Goal: Transaction & Acquisition: Purchase product/service

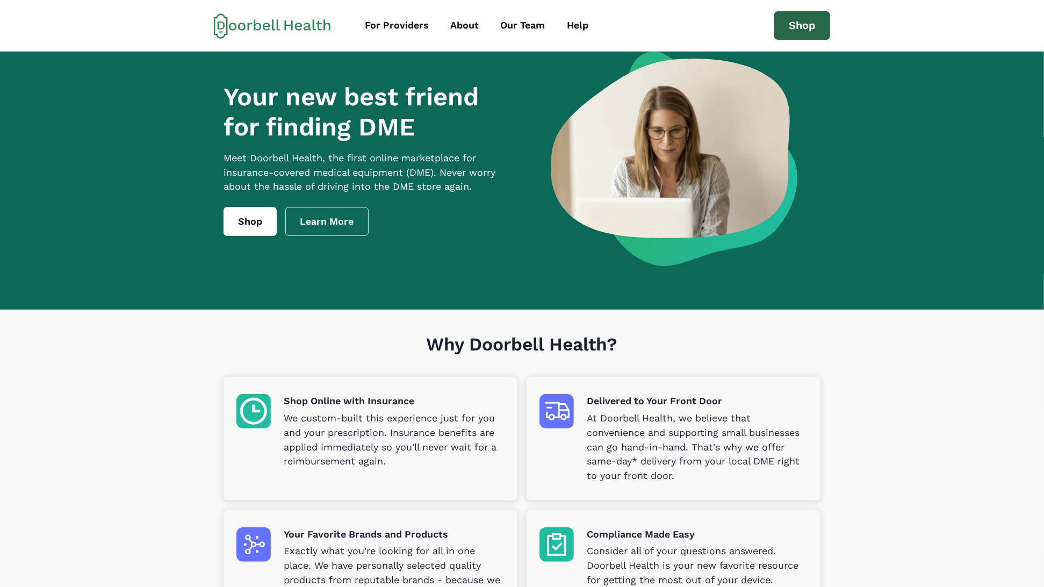
click at [794, 16] on link "Shop" at bounding box center [803, 25] width 56 height 29
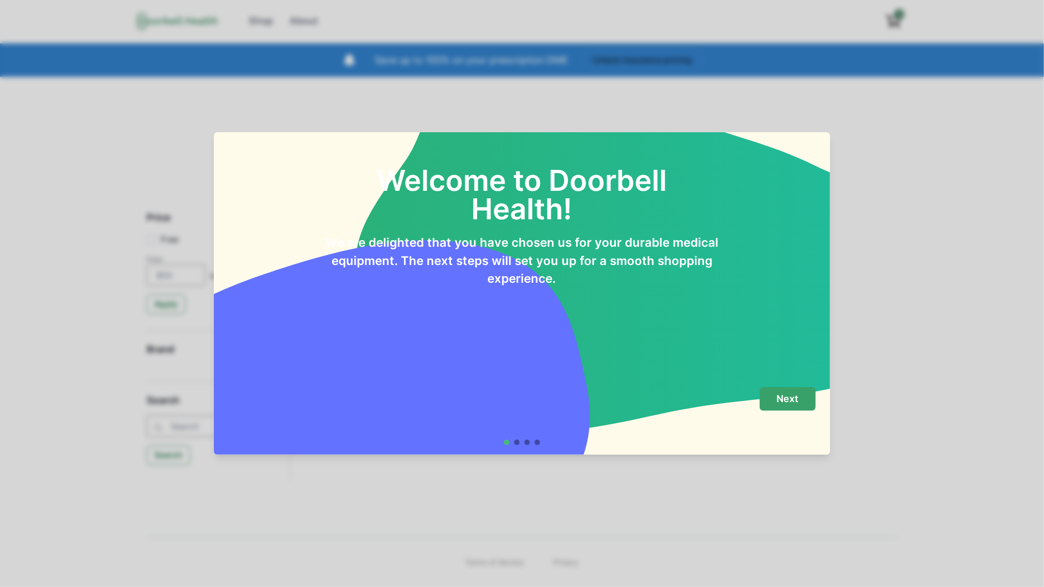
click at [794, 396] on p "Next" at bounding box center [788, 399] width 22 height 12
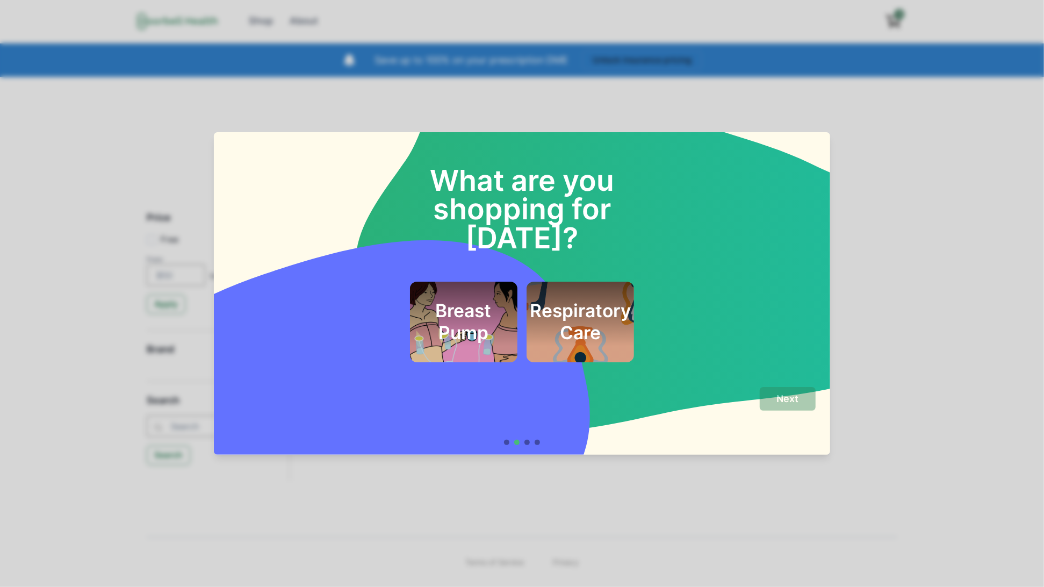
click at [469, 300] on h2 "Breast Pump" at bounding box center [463, 322] width 78 height 44
click at [790, 412] on div "Next" at bounding box center [522, 411] width 588 height 48
click at [790, 403] on p "Next" at bounding box center [788, 399] width 22 height 12
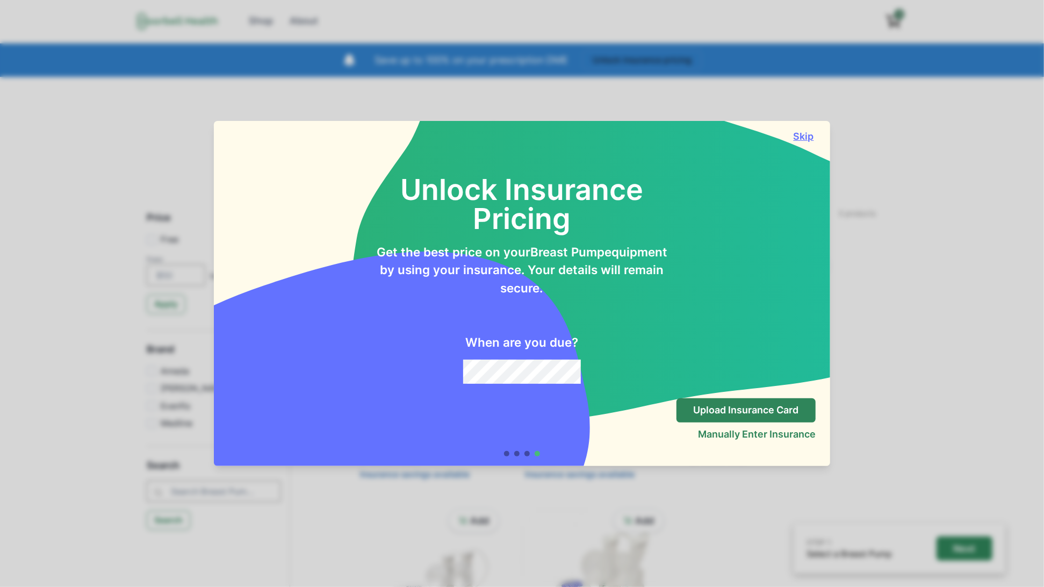
click at [807, 133] on button "Skip" at bounding box center [804, 136] width 24 height 11
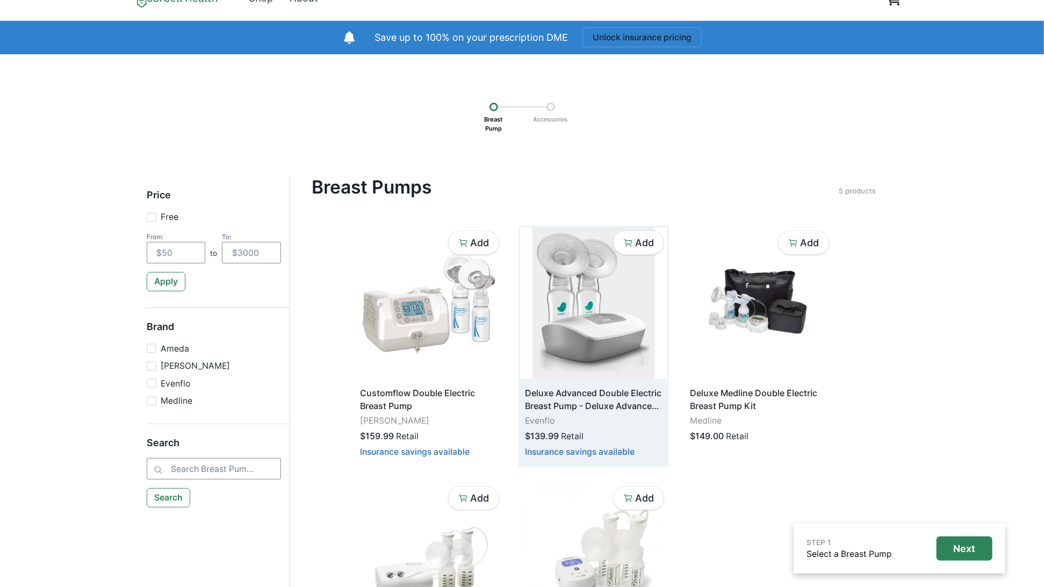
scroll to position [31, 0]
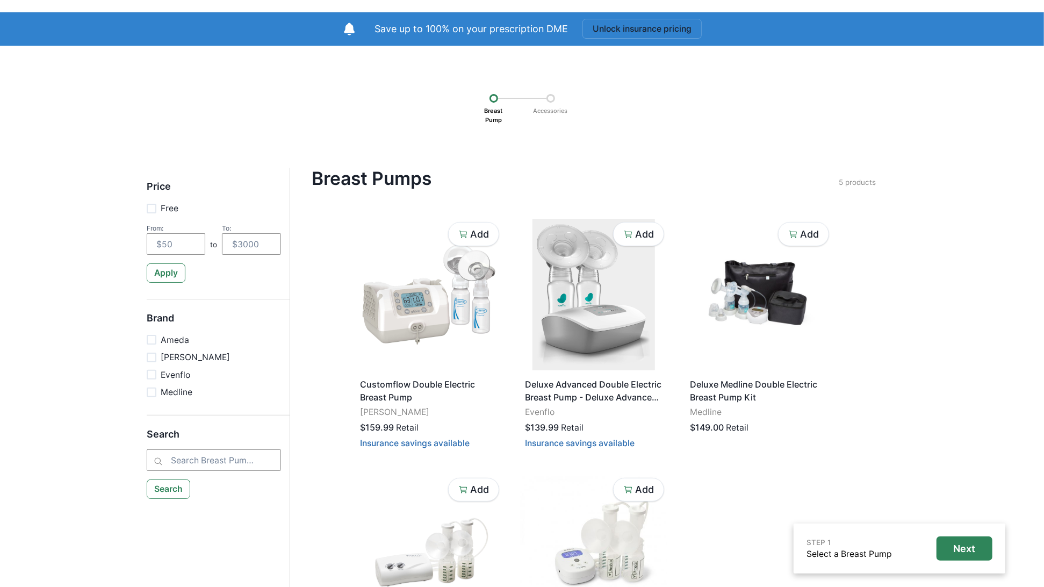
click at [356, 134] on div "STEP 1 Select a Breast Pump Next Breast Pump Accessories Price Free From: to To…" at bounding box center [522, 390] width 1044 height 688
click at [396, 92] on div "Breast Pump Accessories" at bounding box center [522, 106] width 969 height 47
click at [552, 172] on h4 "Breast Pumps" at bounding box center [575, 179] width 527 height 22
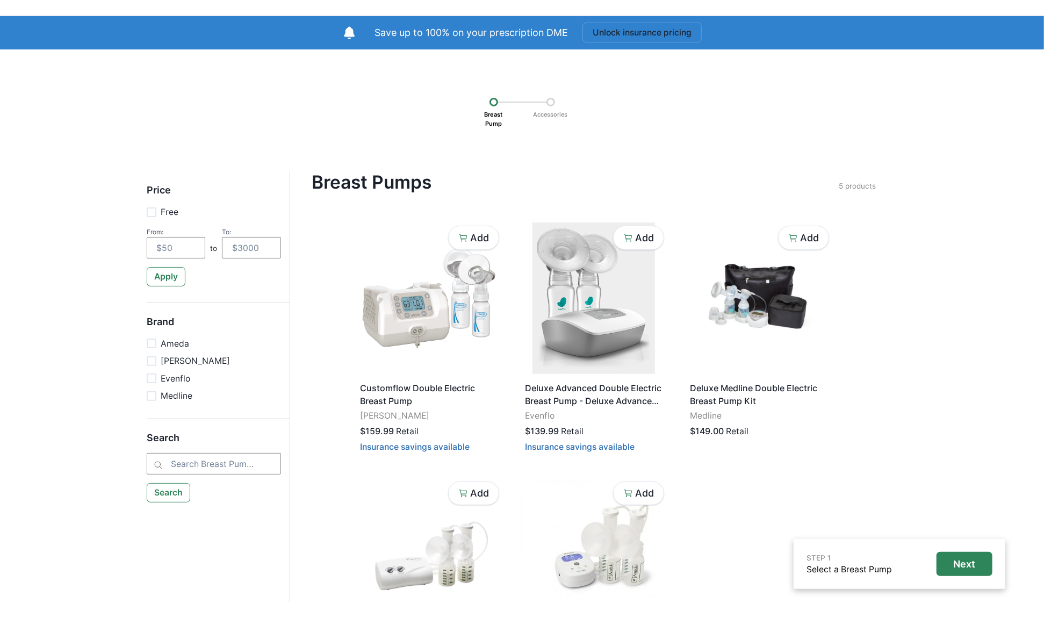
scroll to position [44, 0]
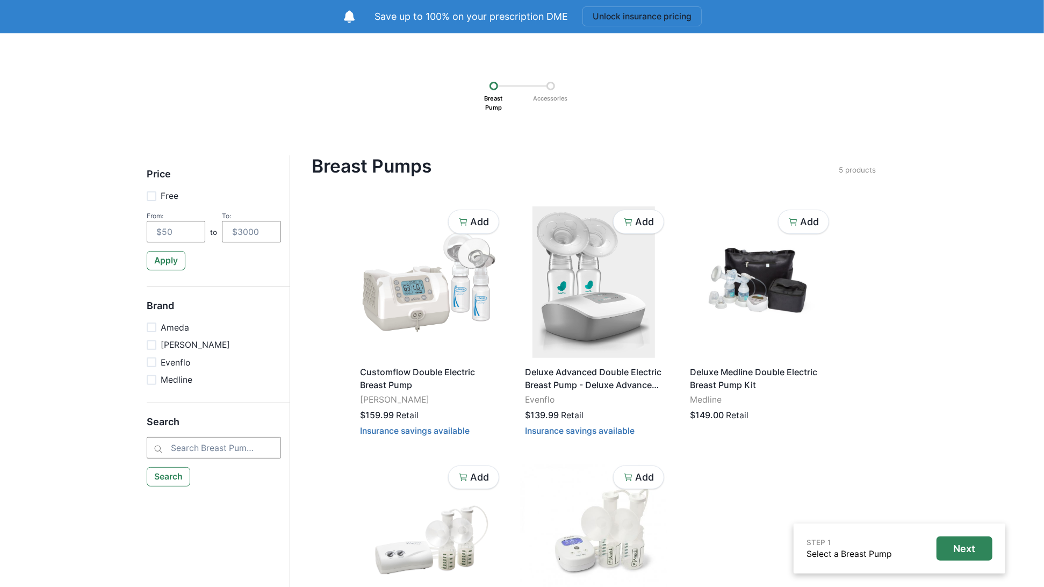
click at [820, 546] on p "STEP 1" at bounding box center [849, 542] width 85 height 11
click at [933, 401] on div "STEP 1 Select a Breast Pump Next Breast Pump Accessories Price Free From: to To…" at bounding box center [522, 377] width 1044 height 688
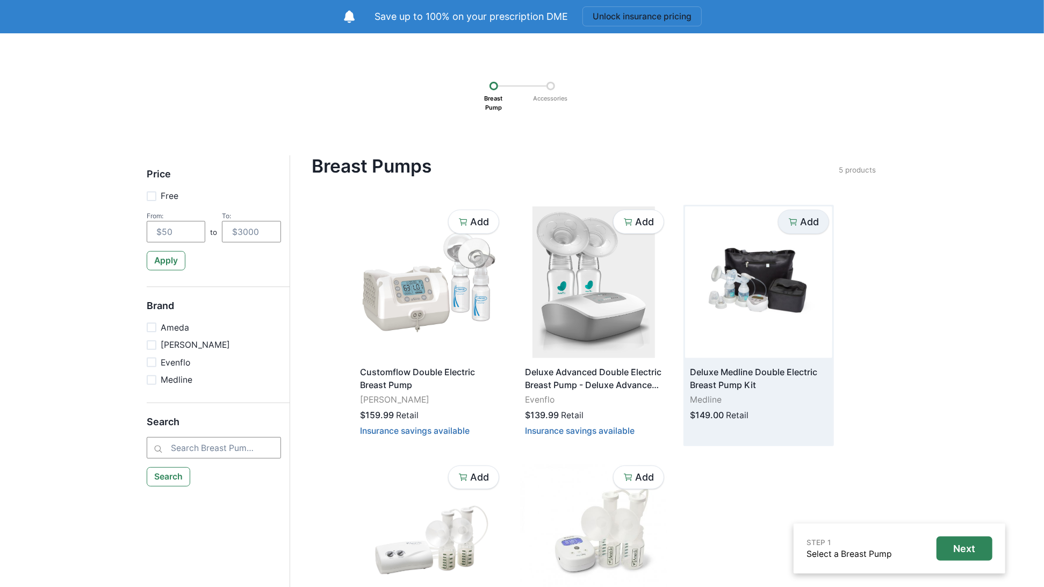
click at [813, 230] on button "Add" at bounding box center [803, 222] width 51 height 24
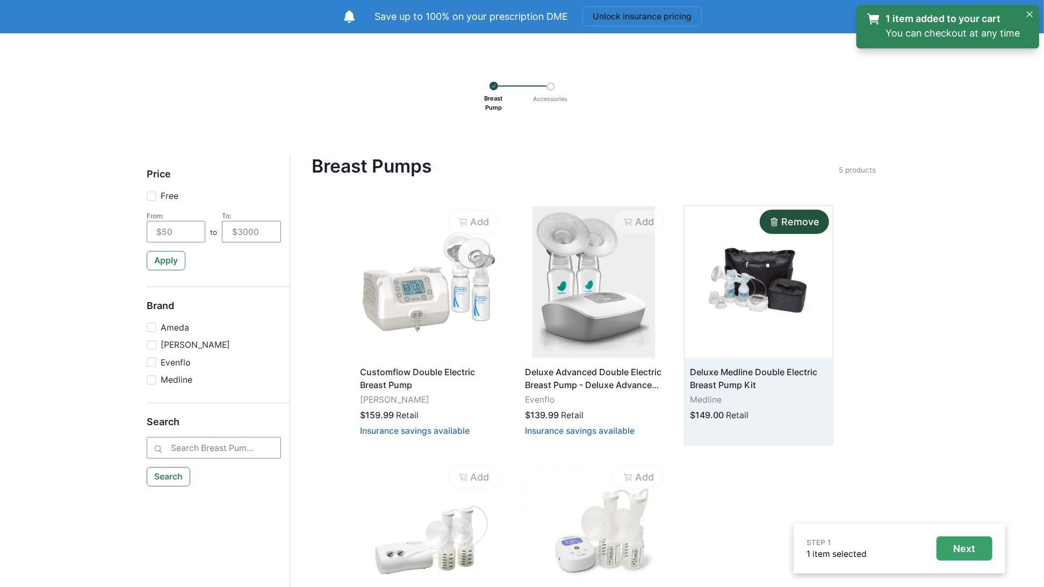
click at [976, 554] on button "Next" at bounding box center [965, 548] width 56 height 24
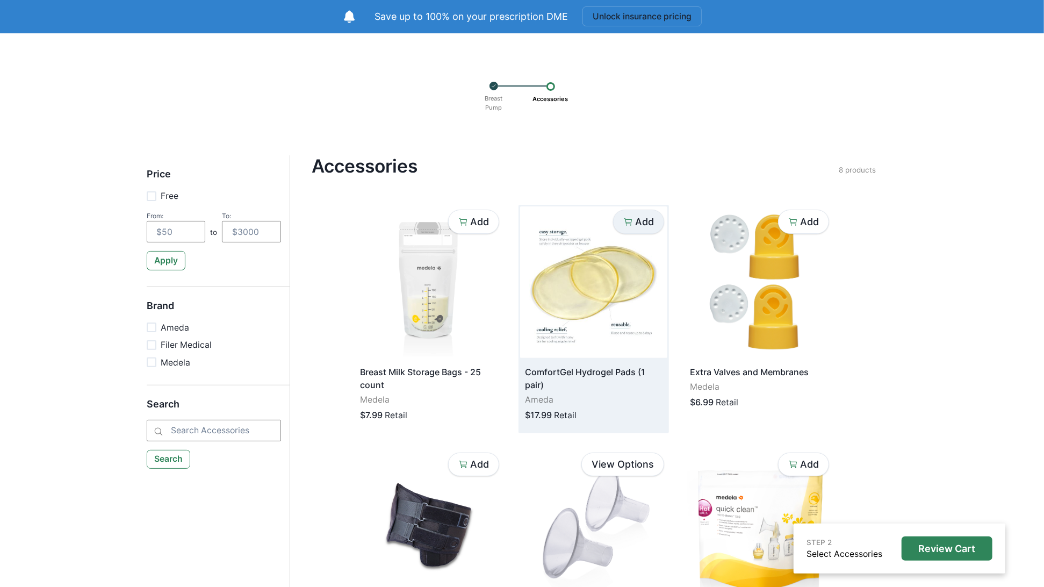
click at [651, 223] on p "Add" at bounding box center [644, 222] width 19 height 12
click at [933, 345] on div "STEP 2 1 item selected Review Cart Breast Pump Accessories Price Free From: to …" at bounding box center [522, 485] width 1044 height 904
click at [494, 85] on icon at bounding box center [493, 86] width 5 height 10
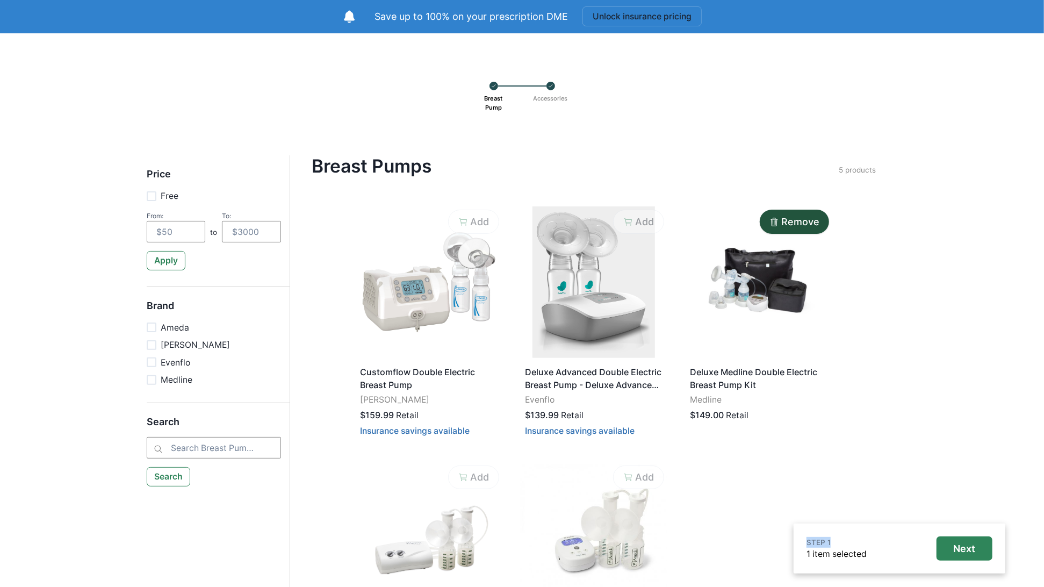
drag, startPoint x: 806, startPoint y: 540, endPoint x: 842, endPoint y: 541, distance: 36.6
click at [842, 541] on div "STEP 1 1 item selected Next" at bounding box center [900, 549] width 212 height 50
click at [116, 448] on div "STEP 1 1 item selected Next Breast Pump Accessories Price Free From: to To: App…" at bounding box center [522, 377] width 1044 height 688
click at [906, 409] on div "Price Free From: to To: Apply Brand Ameda [PERSON_NAME] Evenflo Medline Search …" at bounding box center [522, 428] width 771 height 546
